Goal: Information Seeking & Learning: Understand process/instructions

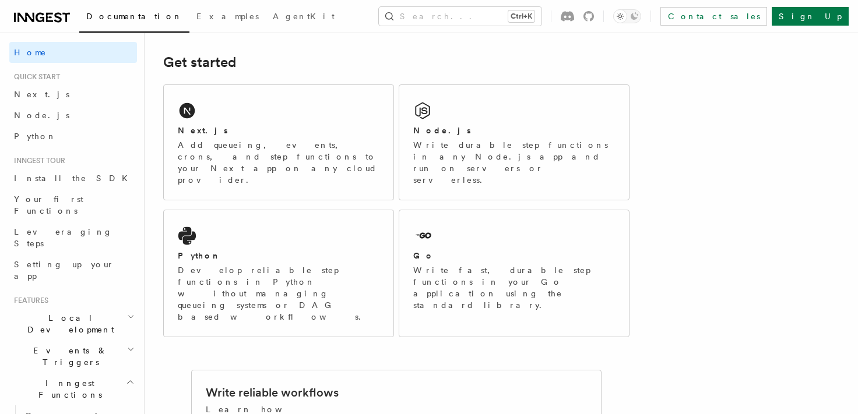
scroll to position [159, 0]
click at [433, 133] on h2 "Node.js" at bounding box center [442, 130] width 58 height 12
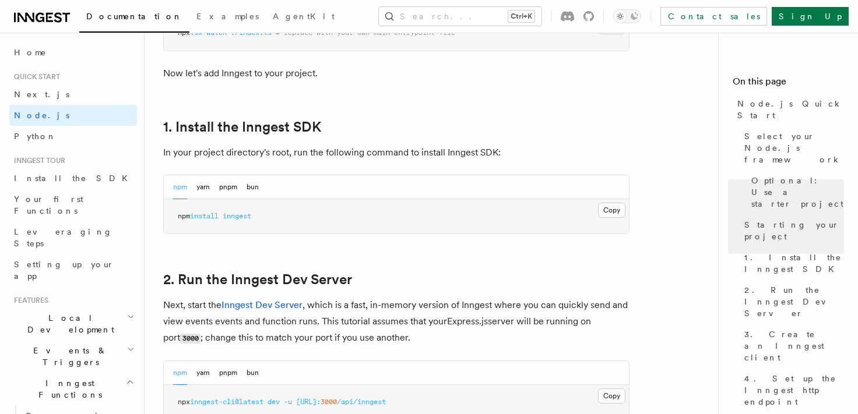
scroll to position [689, 0]
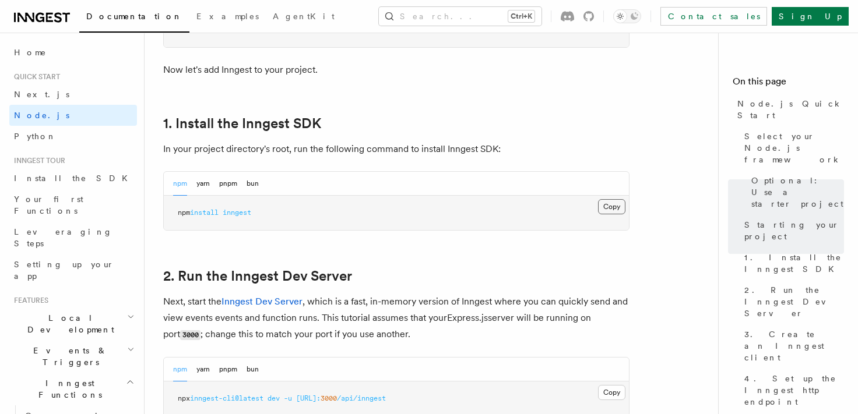
click at [607, 206] on button "Copy Copied" at bounding box center [611, 206] width 27 height 15
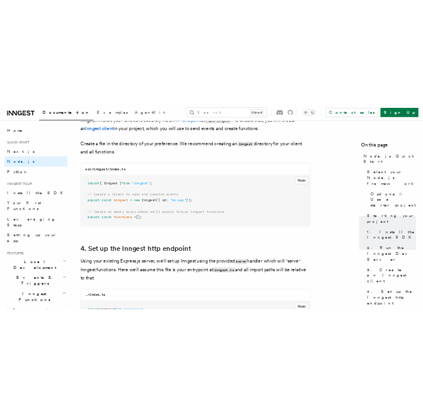
scroll to position [1552, 0]
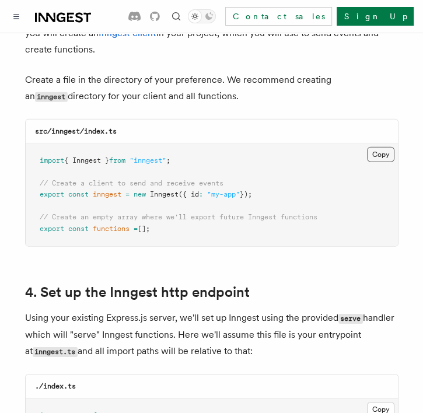
click at [376, 147] on button "Copy Copied" at bounding box center [380, 154] width 27 height 15
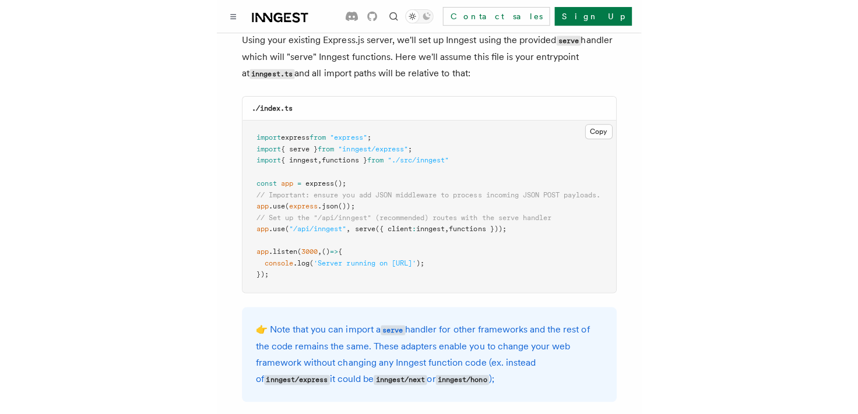
scroll to position [1825, 0]
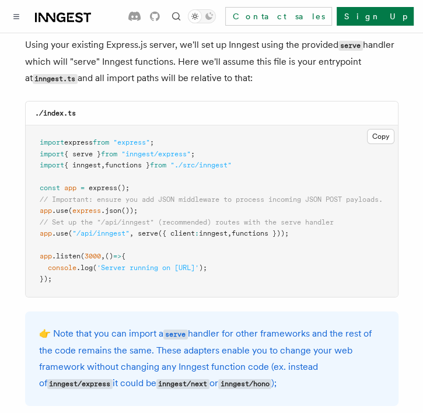
click at [205, 161] on span ""./src/inngest"" at bounding box center [200, 165] width 61 height 8
copy code "import { inngest , functions } from "./src/inngest""
click at [205, 161] on span ""./src/inngest"" at bounding box center [200, 165] width 61 height 8
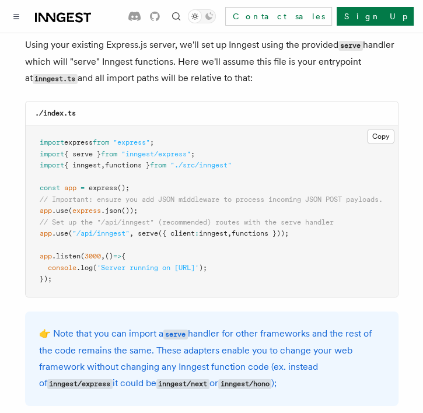
click at [149, 229] on span "serve" at bounding box center [148, 233] width 20 height 8
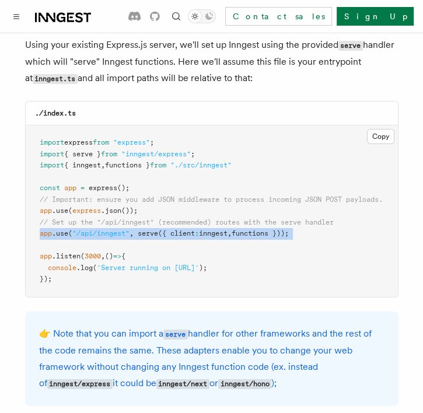
click at [149, 229] on span "serve" at bounding box center [148, 233] width 20 height 8
copy code "app .use ( "/api/inngest" , serve ({ client : inngest , functions }));"
click at [149, 229] on span "serve" at bounding box center [148, 233] width 20 height 8
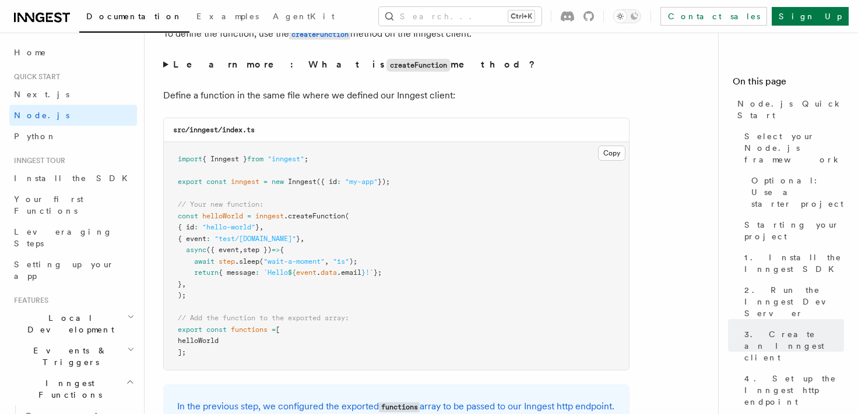
scroll to position [2268, 0]
